Goal: Transaction & Acquisition: Purchase product/service

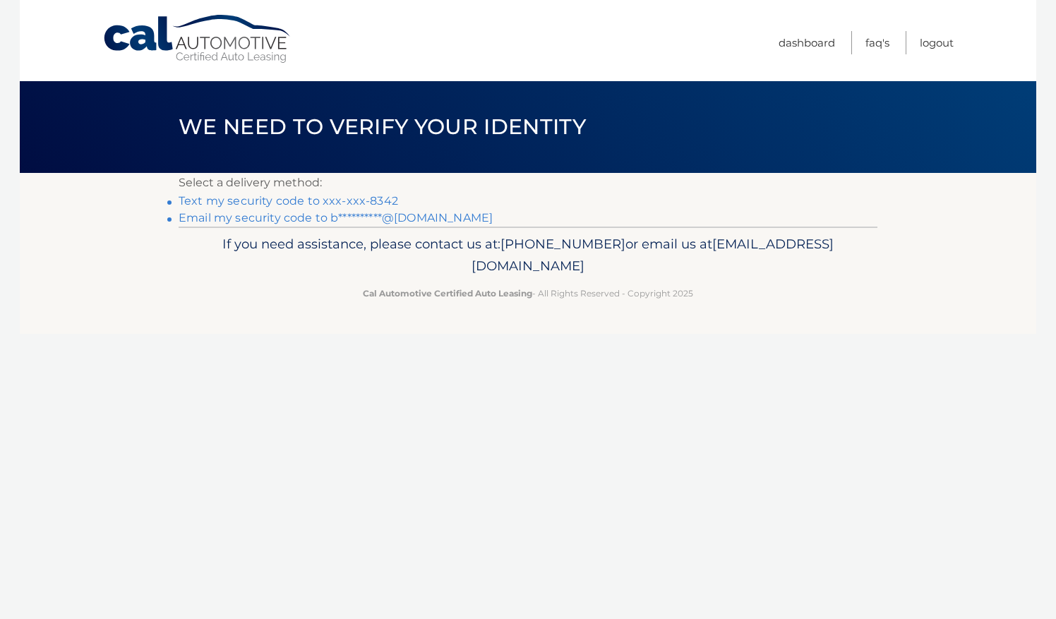
click at [377, 194] on link "Text my security code to xxx-xxx-8342" at bounding box center [289, 200] width 220 height 13
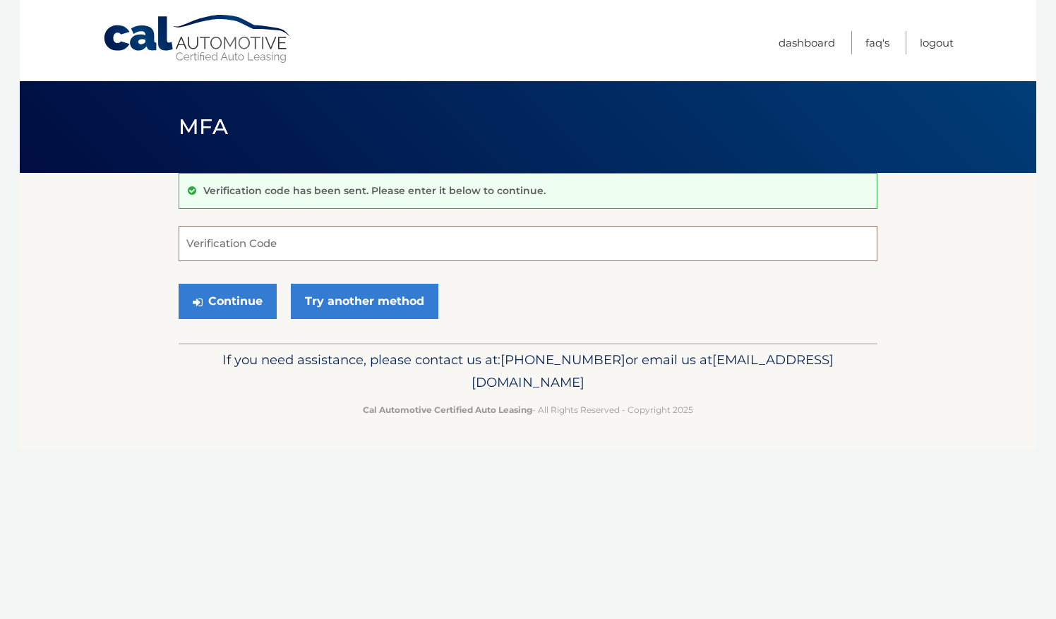
click at [384, 248] on input "Verification Code" at bounding box center [528, 243] width 699 height 35
type input "65366"
click at [233, 295] on button "Continue" at bounding box center [228, 301] width 98 height 35
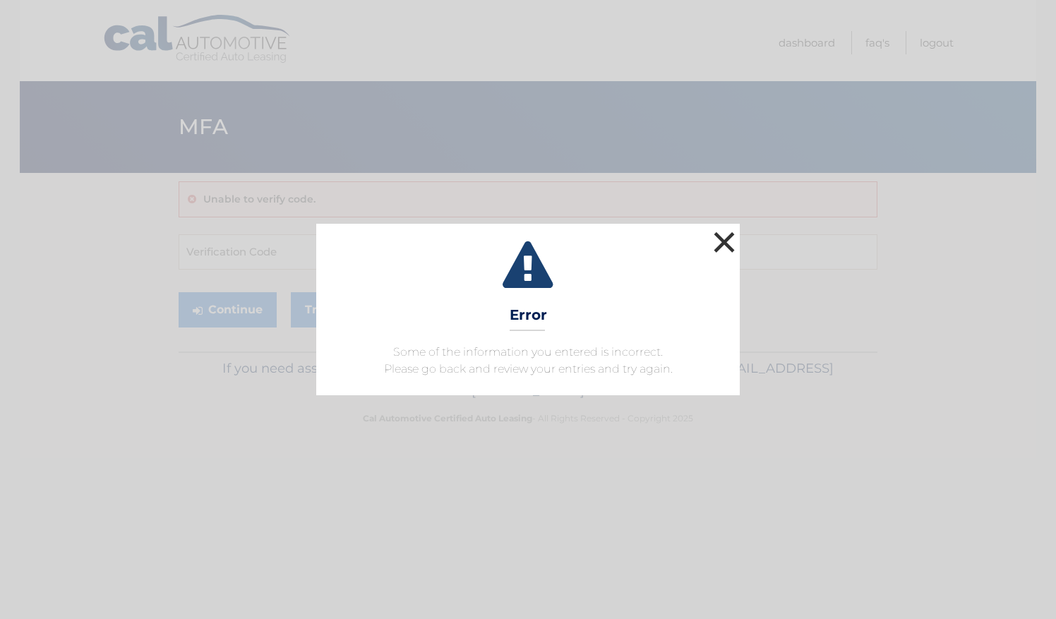
click at [729, 250] on button "×" at bounding box center [724, 242] width 28 height 28
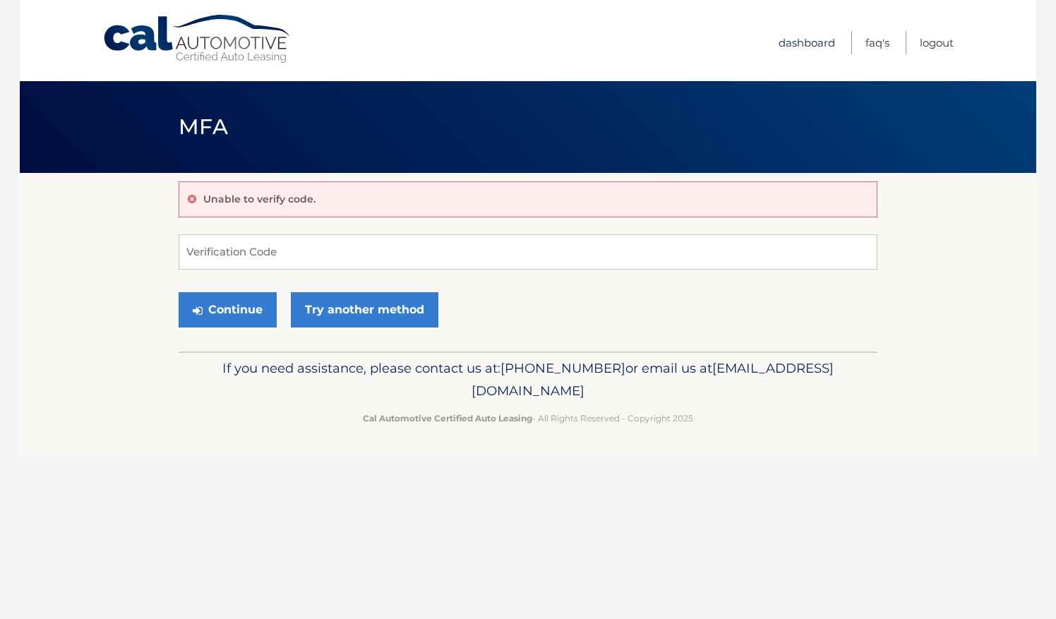
click at [815, 42] on link "Dashboard" at bounding box center [807, 42] width 56 height 23
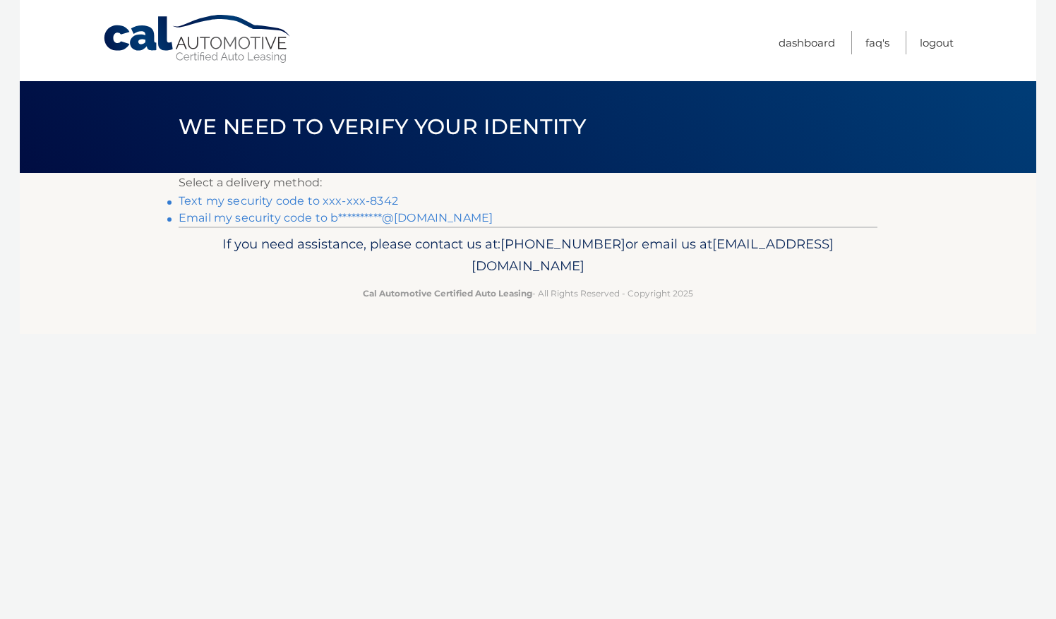
click at [374, 205] on link "Text my security code to xxx-xxx-8342" at bounding box center [289, 200] width 220 height 13
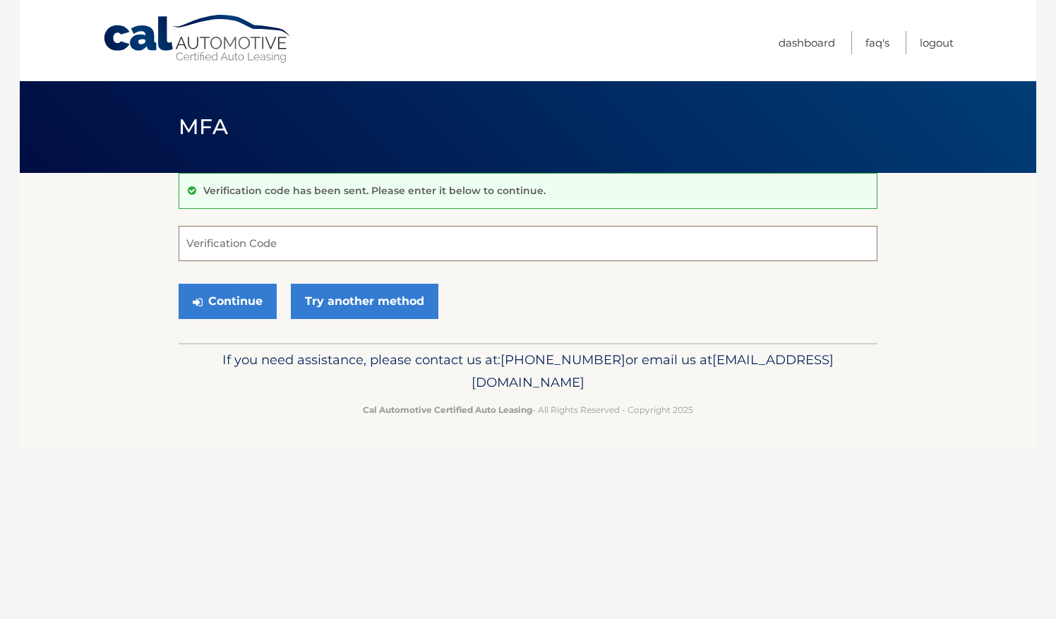
click at [323, 233] on input "Verification Code" at bounding box center [528, 243] width 699 height 35
type input "621939"
click at [234, 297] on button "Continue" at bounding box center [228, 301] width 98 height 35
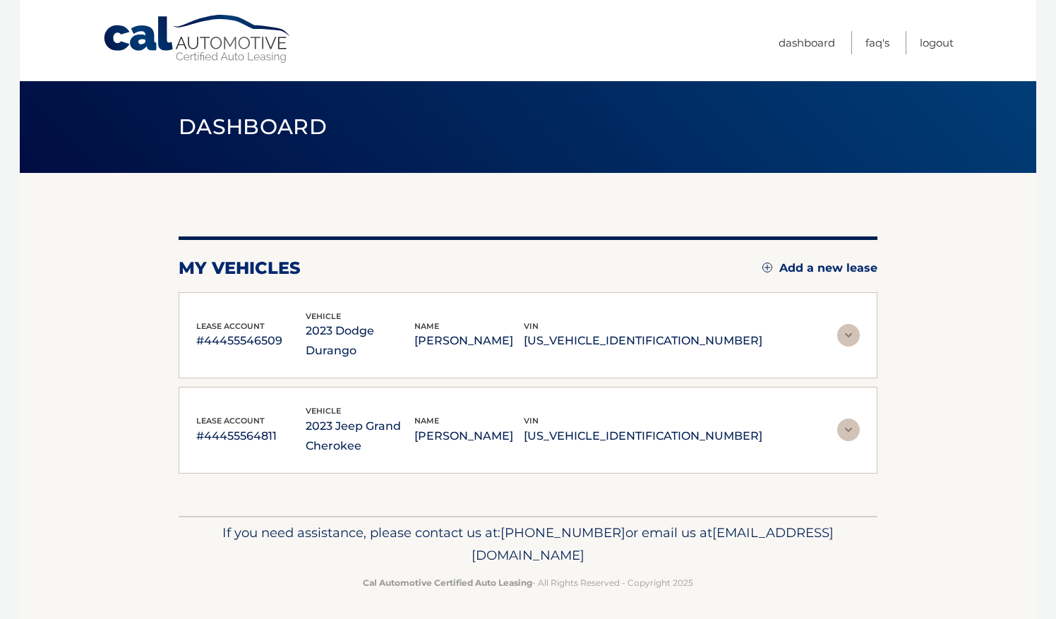
click at [854, 324] on img at bounding box center [848, 335] width 23 height 23
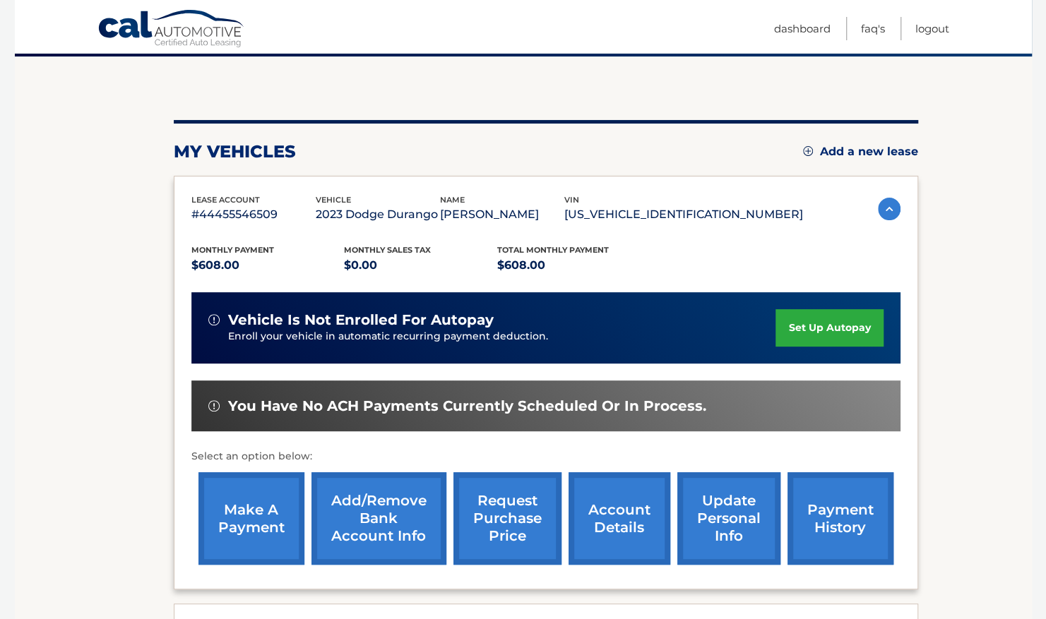
scroll to position [122, 0]
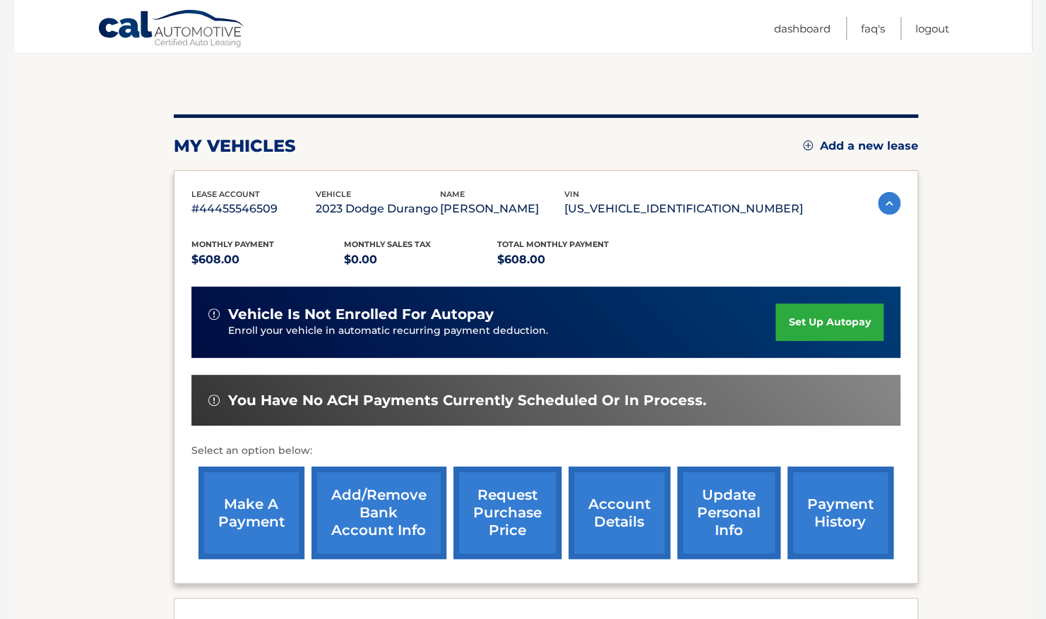
click at [239, 503] on link "make a payment" at bounding box center [251, 513] width 106 height 92
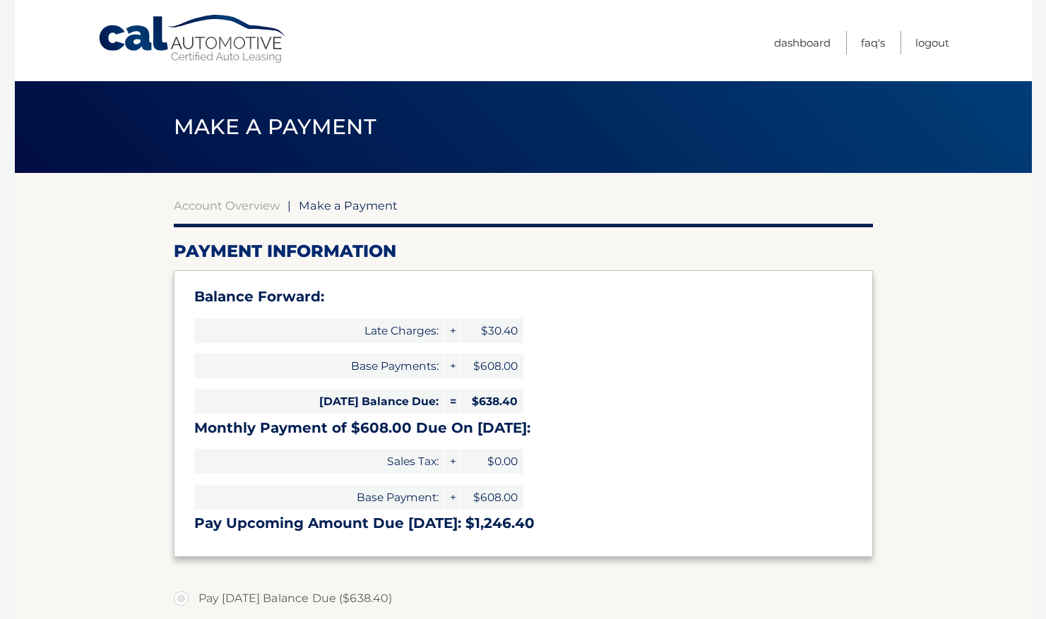
select select "MmMzNDU4ZDktMmJjMS00ZjNkLTgwNWItZDQ2ODY3M2ZiOTMw"
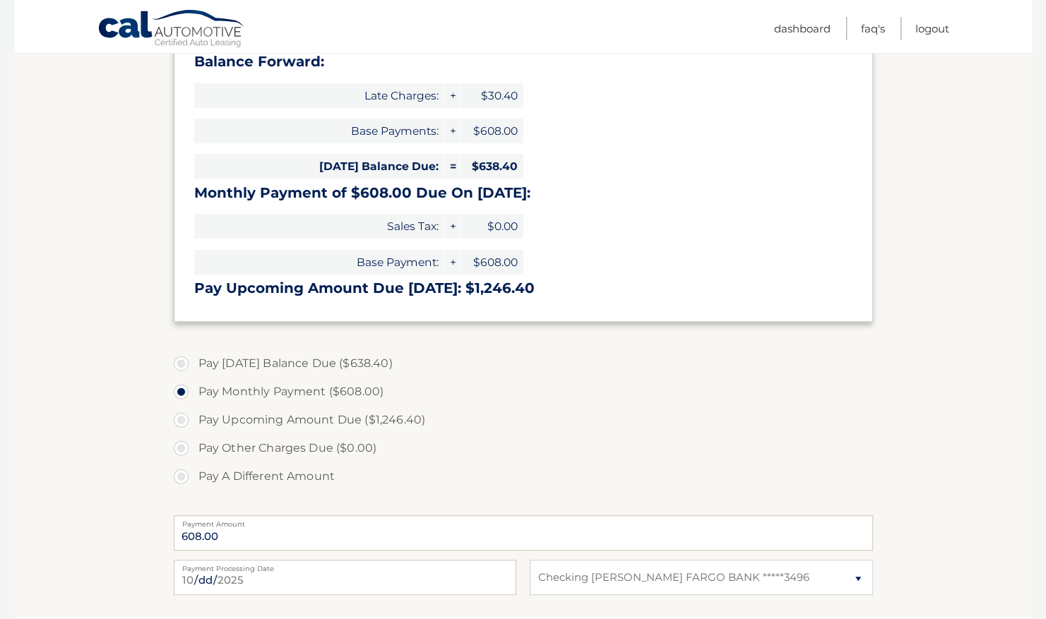
scroll to position [234, 0]
click at [182, 360] on label "Pay Today's Balance Due ($638.40)" at bounding box center [523, 364] width 699 height 28
click at [182, 360] on input "Pay Today's Balance Due ($638.40)" at bounding box center [186, 361] width 14 height 23
radio input "true"
type input "638.40"
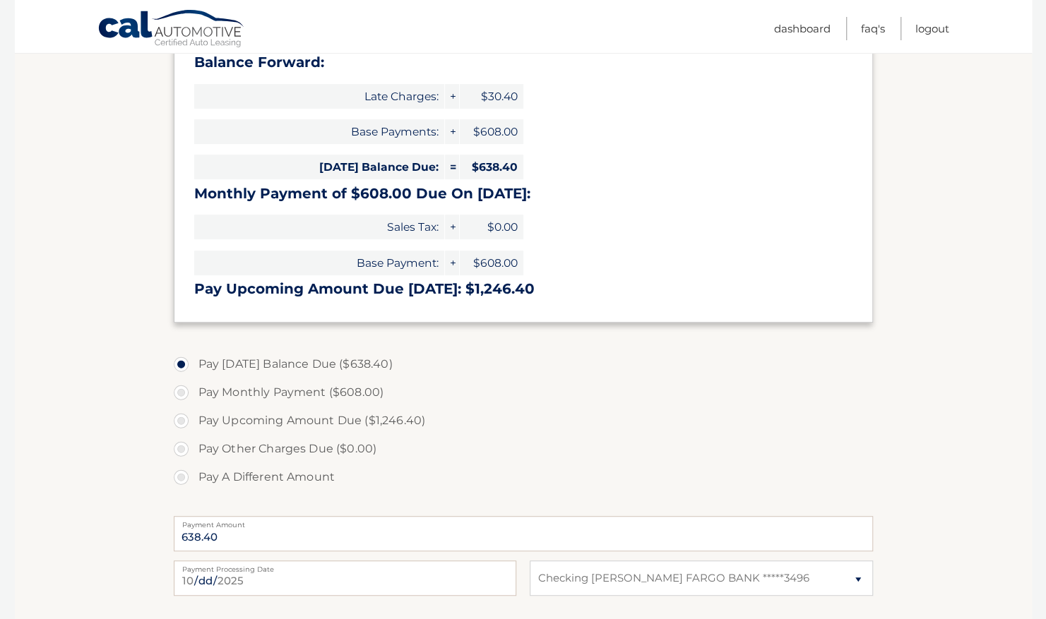
scroll to position [349, 0]
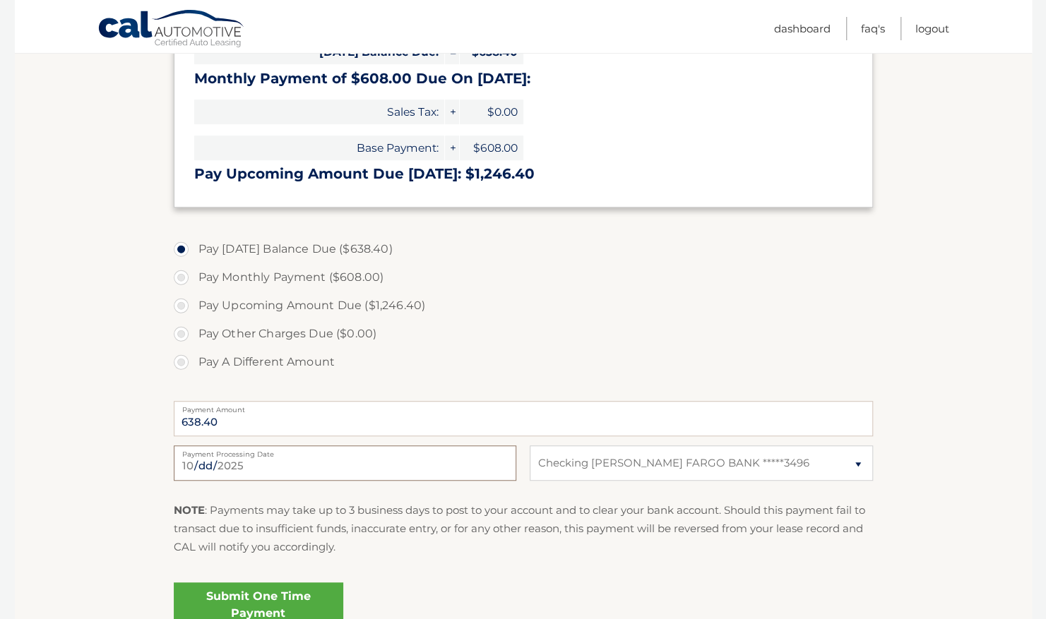
click at [338, 465] on input "2025-10-06" at bounding box center [345, 462] width 342 height 35
type input "2025-10-08"
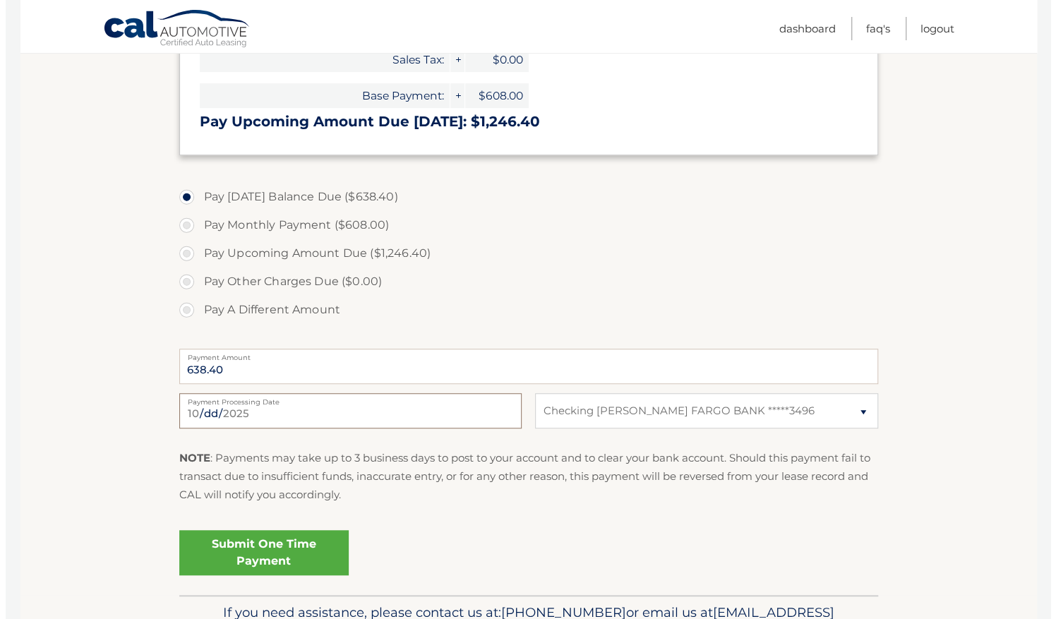
scroll to position [403, 0]
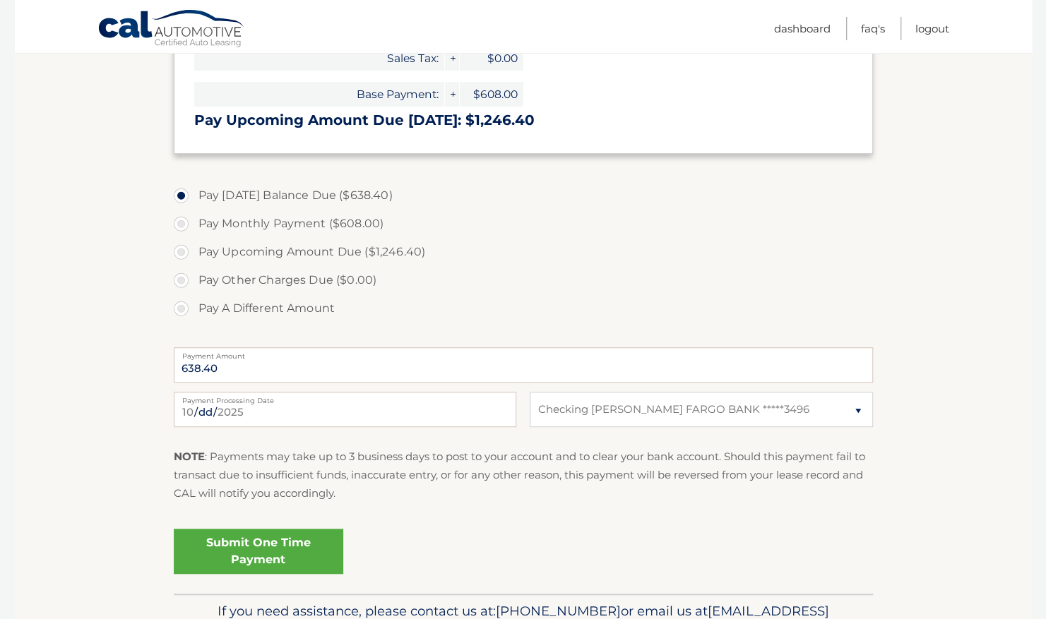
click at [292, 553] on link "Submit One Time Payment" at bounding box center [258, 551] width 169 height 45
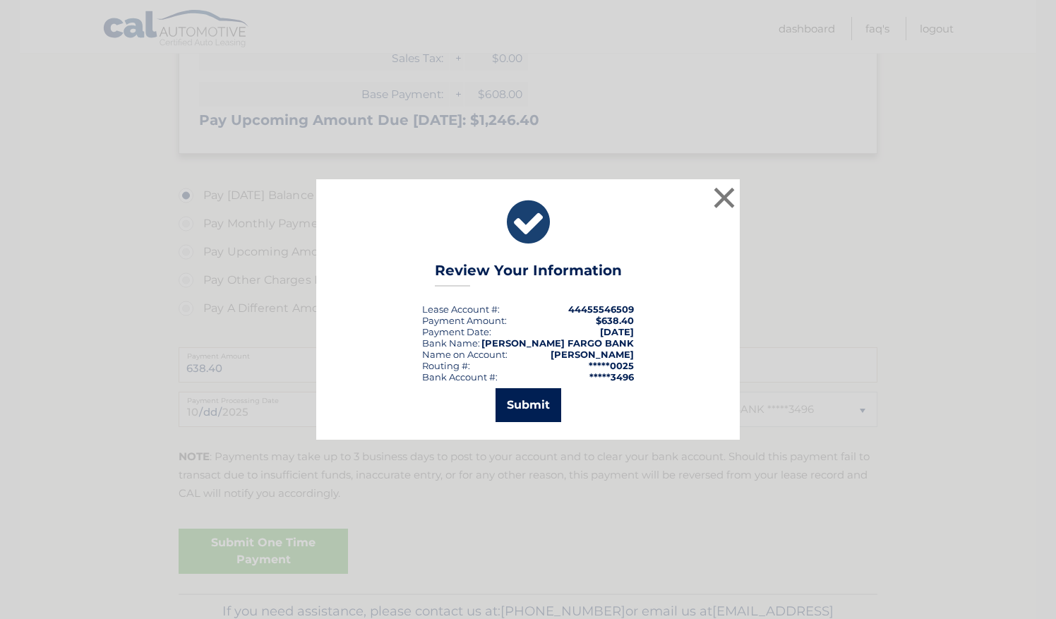
click at [534, 400] on button "Submit" at bounding box center [529, 405] width 66 height 34
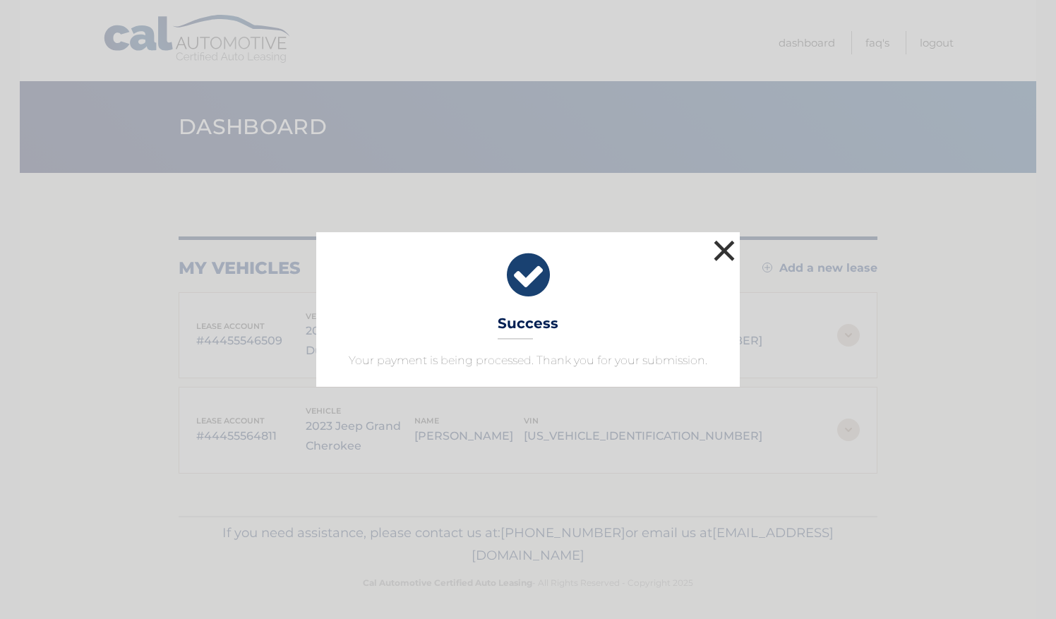
click at [723, 244] on button "×" at bounding box center [724, 250] width 28 height 28
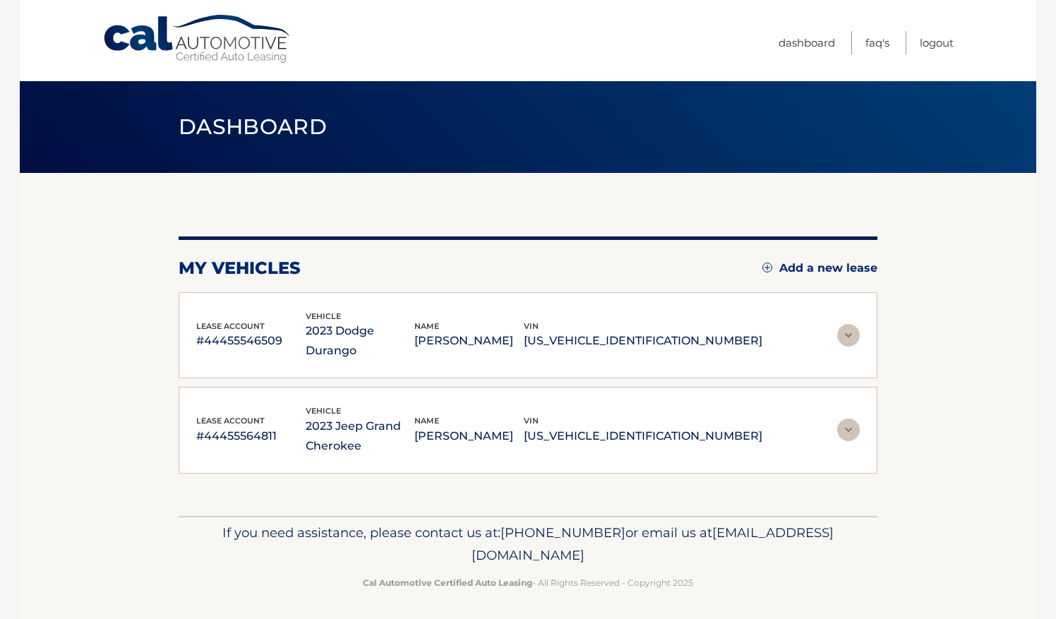
click at [853, 419] on img at bounding box center [848, 430] width 23 height 23
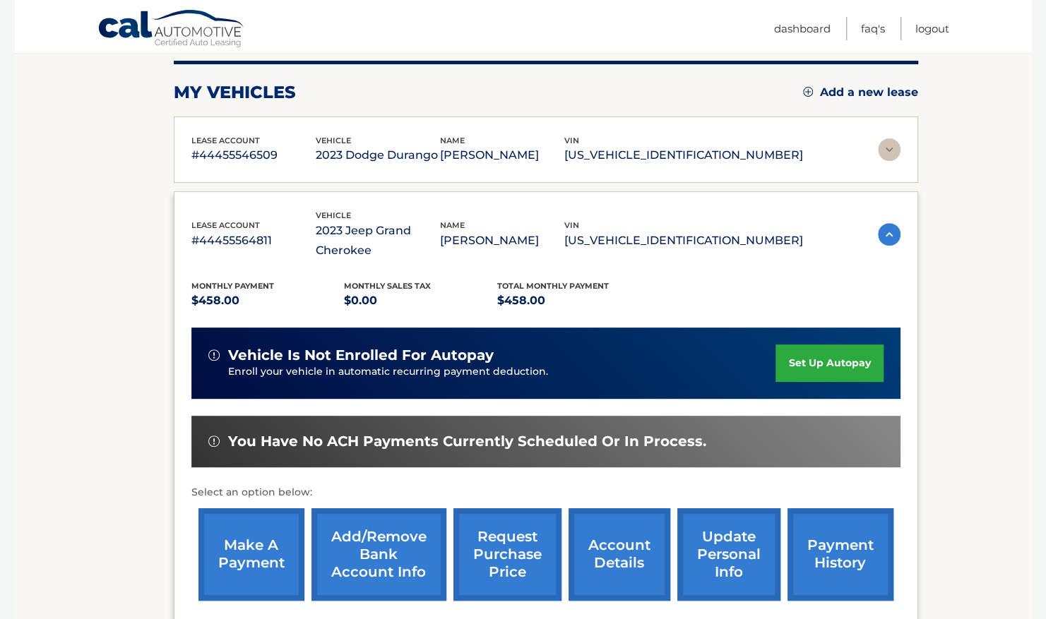
scroll to position [176, 0]
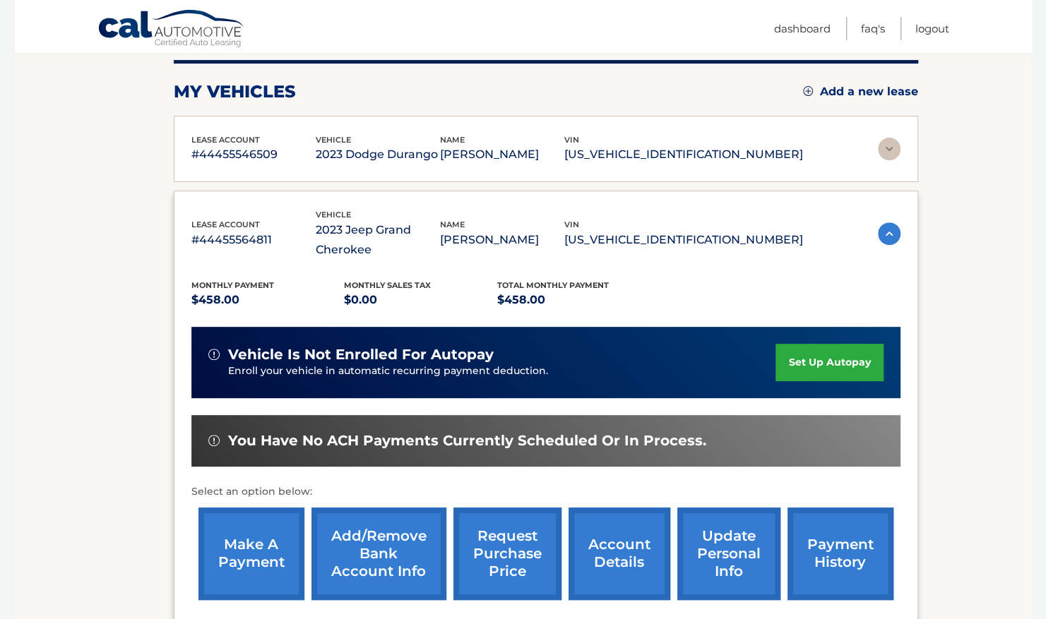
click at [227, 541] on link "make a payment" at bounding box center [251, 554] width 106 height 92
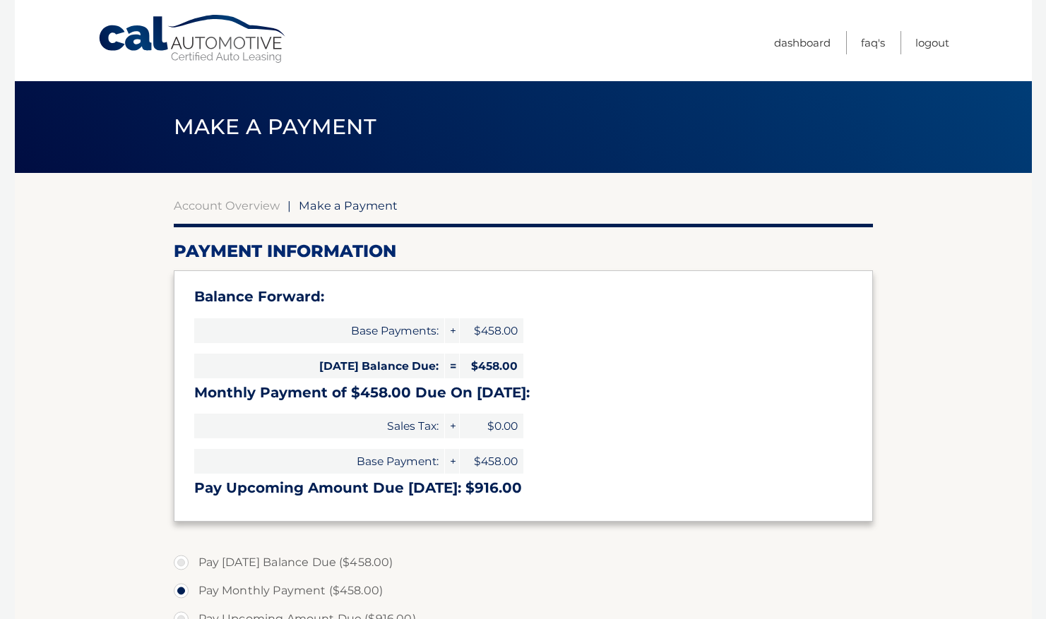
select select "ZDgyMmEwOGEtY2JmZS00ZDhiLWI1YTgtZGU5YjNjM2E0MjU0"
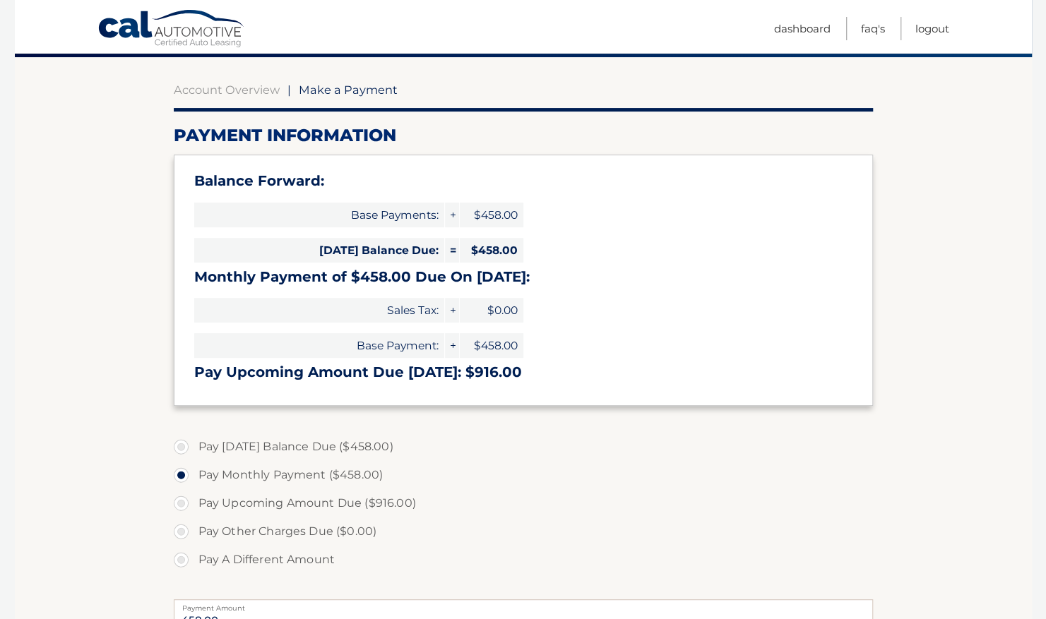
scroll to position [164, 0]
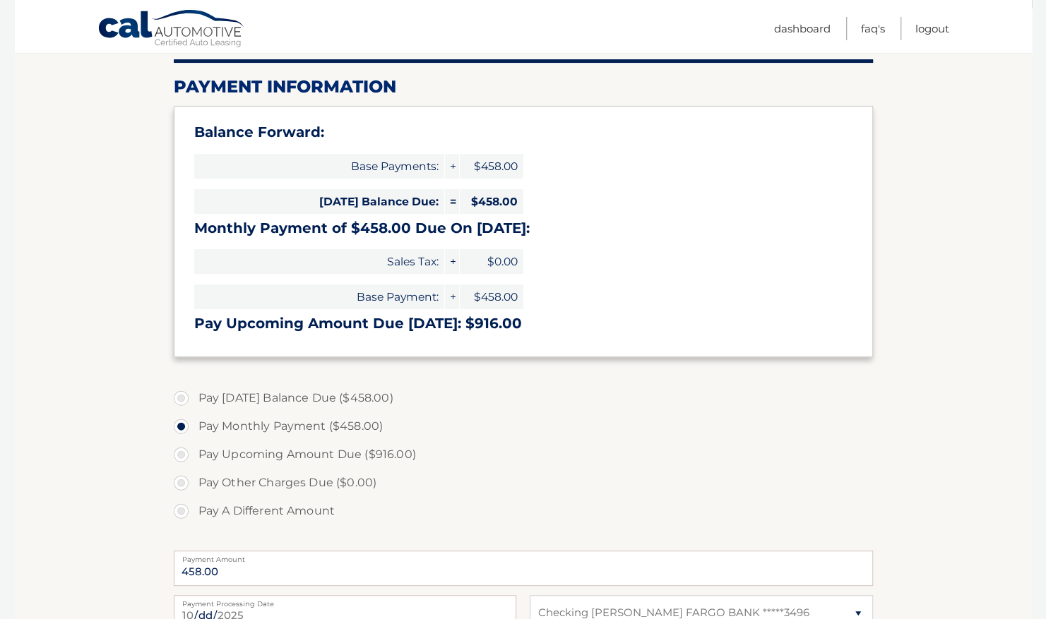
click at [297, 395] on label "Pay Today's Balance Due ($458.00)" at bounding box center [523, 398] width 699 height 28
click at [193, 395] on input "Pay Today's Balance Due ($458.00)" at bounding box center [186, 395] width 14 height 23
radio input "true"
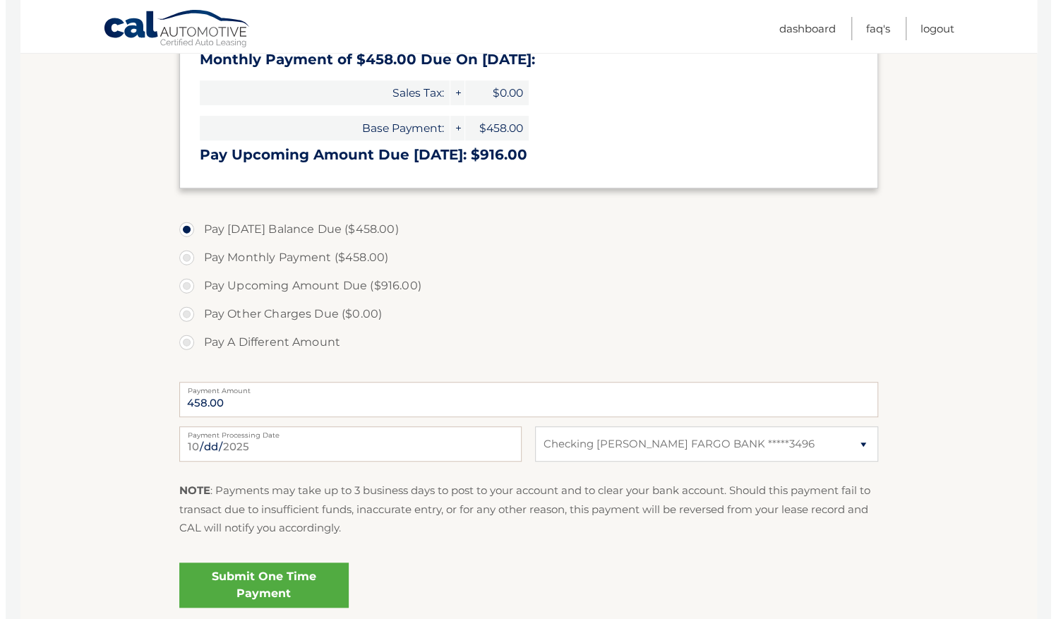
scroll to position [334, 0]
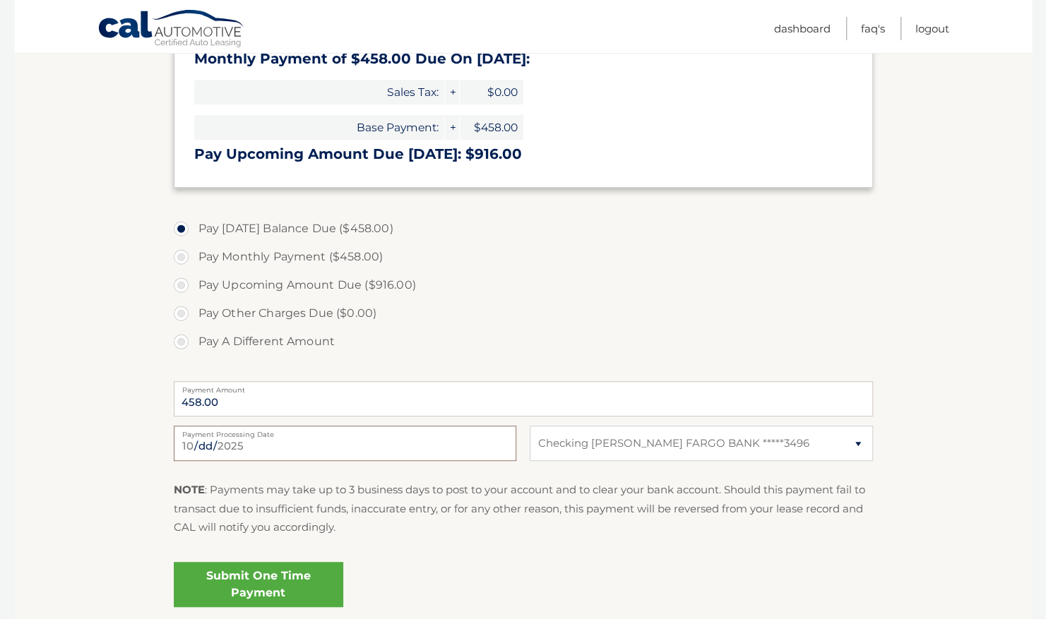
click at [411, 448] on input "2025-10-06" at bounding box center [345, 443] width 342 height 35
type input "2025-10-08"
click at [241, 579] on link "Submit One Time Payment" at bounding box center [258, 584] width 169 height 45
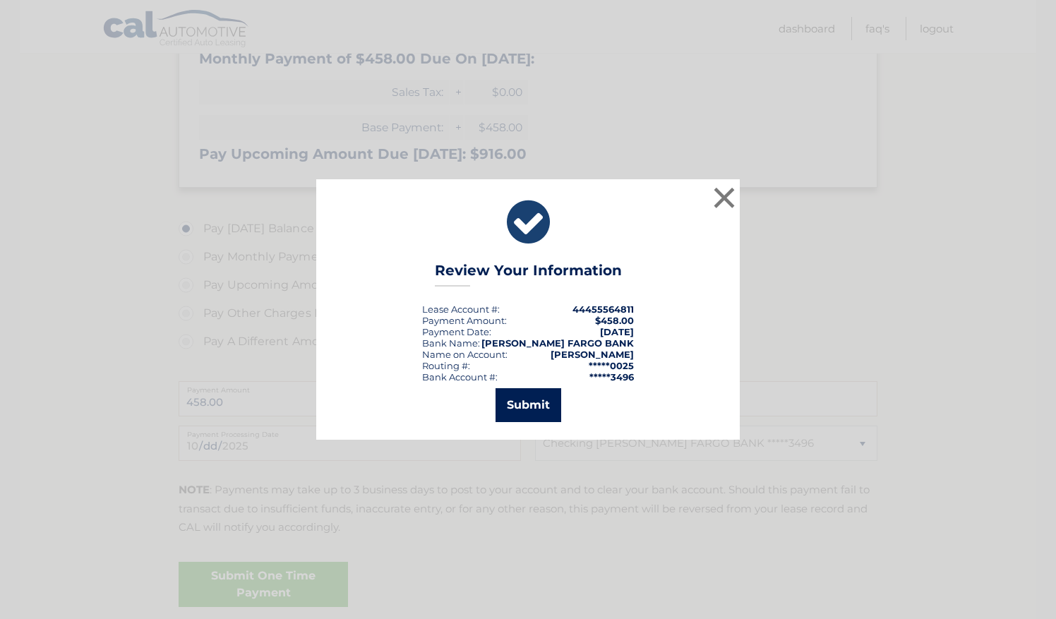
click at [549, 400] on button "Submit" at bounding box center [529, 405] width 66 height 34
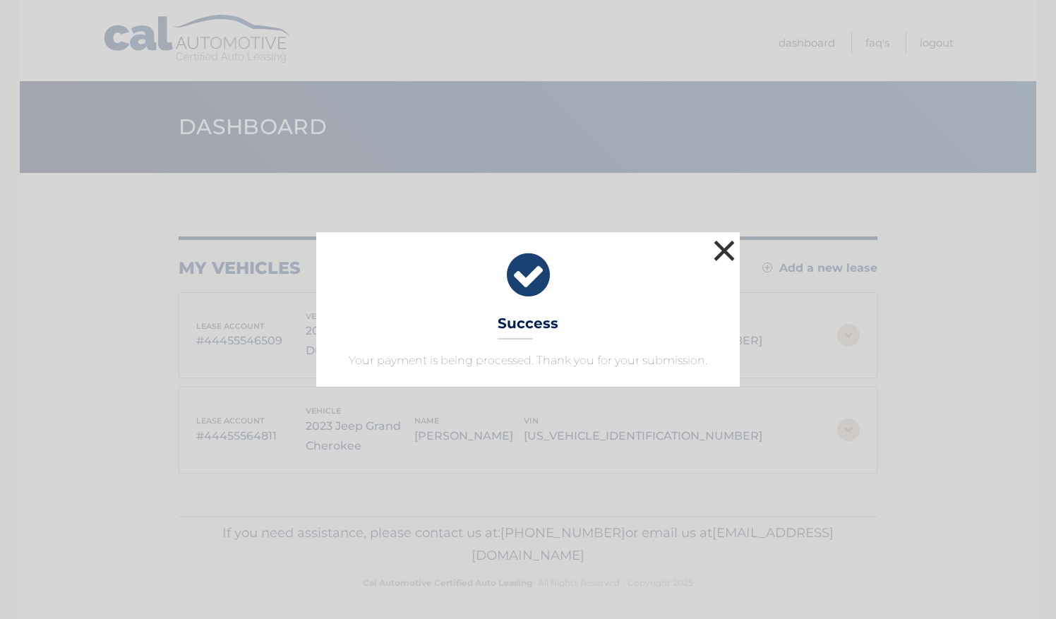
click at [724, 248] on button "×" at bounding box center [724, 250] width 28 height 28
